Goal: Task Accomplishment & Management: Manage account settings

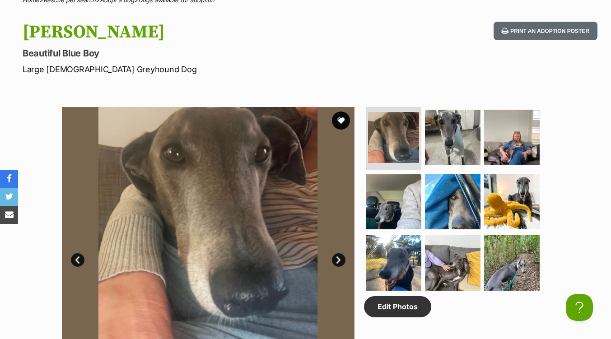
scroll to position [406, 0]
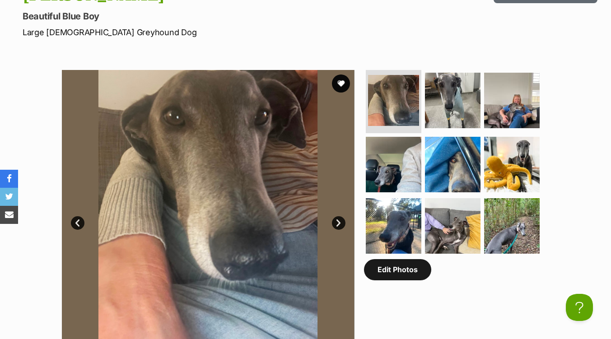
click at [411, 278] on link "Edit Photos" at bounding box center [397, 269] width 67 height 21
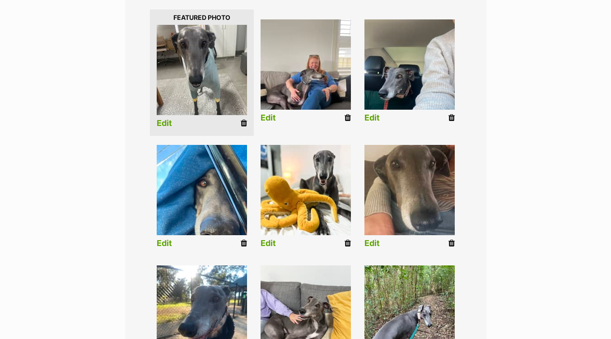
scroll to position [497, 0]
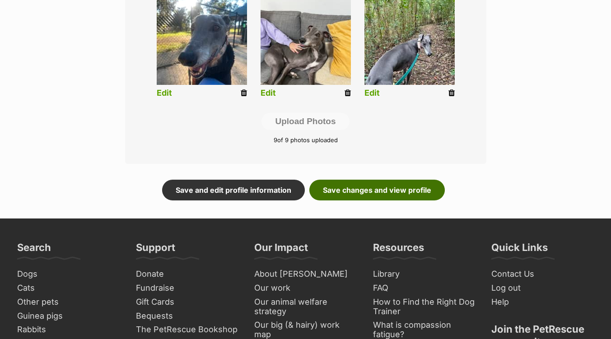
click at [366, 193] on link "Save changes and view profile" at bounding box center [376, 190] width 135 height 21
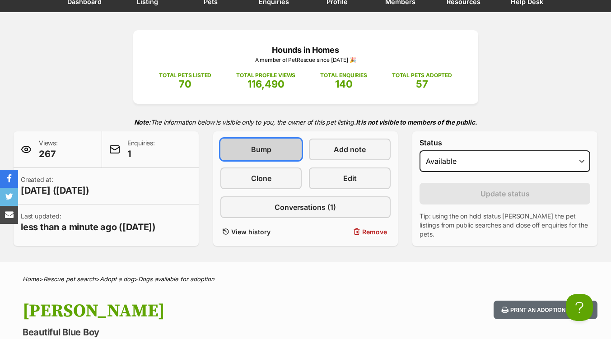
click at [263, 155] on span "Bump" at bounding box center [261, 149] width 20 height 11
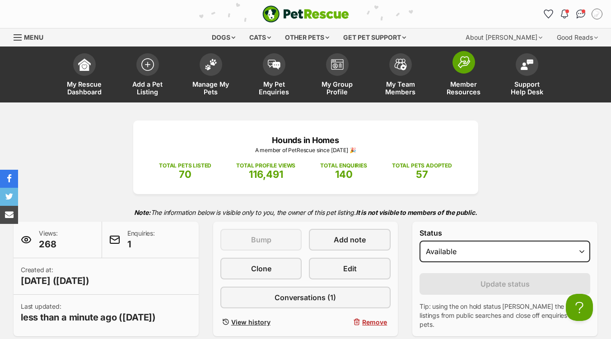
click at [456, 58] on span at bounding box center [463, 62] width 23 height 23
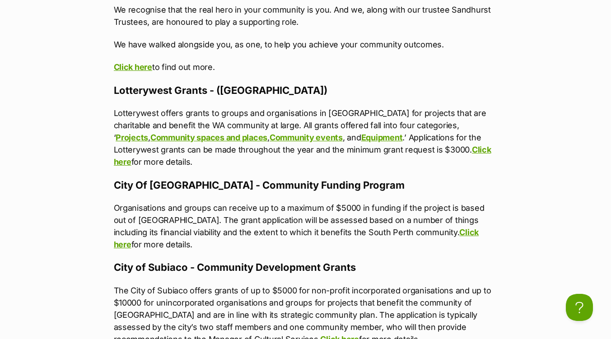
scroll to position [1806, 0]
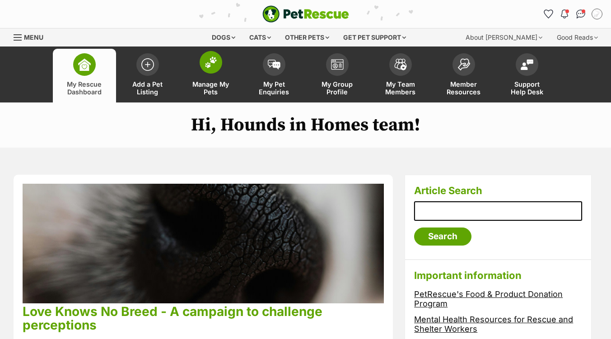
click at [209, 62] on img at bounding box center [211, 62] width 13 height 12
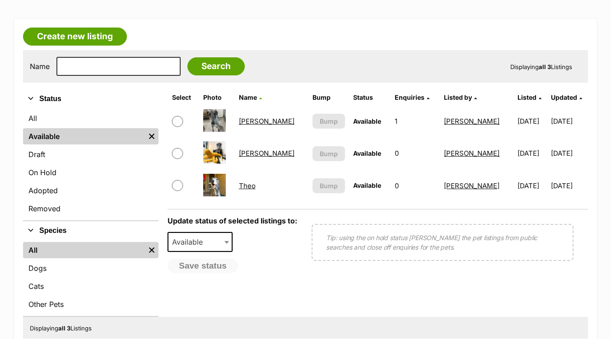
click at [252, 120] on link "[PERSON_NAME]" at bounding box center [267, 121] width 56 height 9
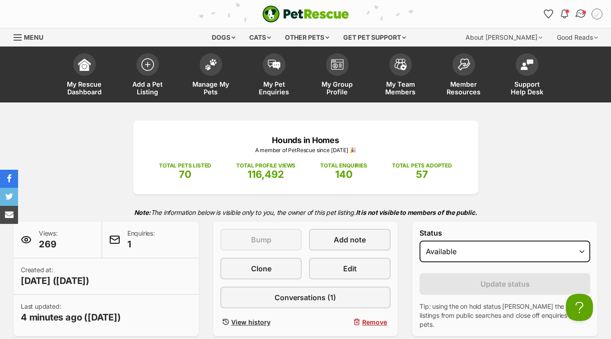
click at [579, 13] on img "Conversations" at bounding box center [581, 14] width 12 height 12
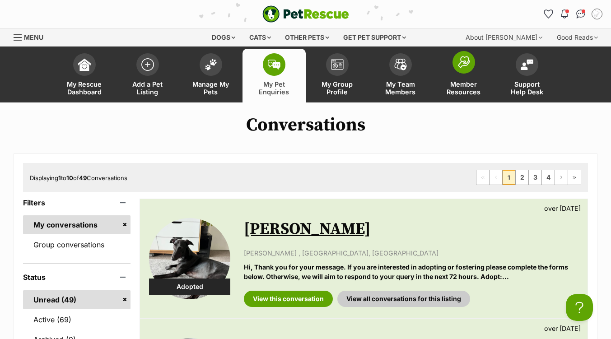
click at [463, 71] on span at bounding box center [463, 62] width 23 height 23
